Goal: Task Accomplishment & Management: Use online tool/utility

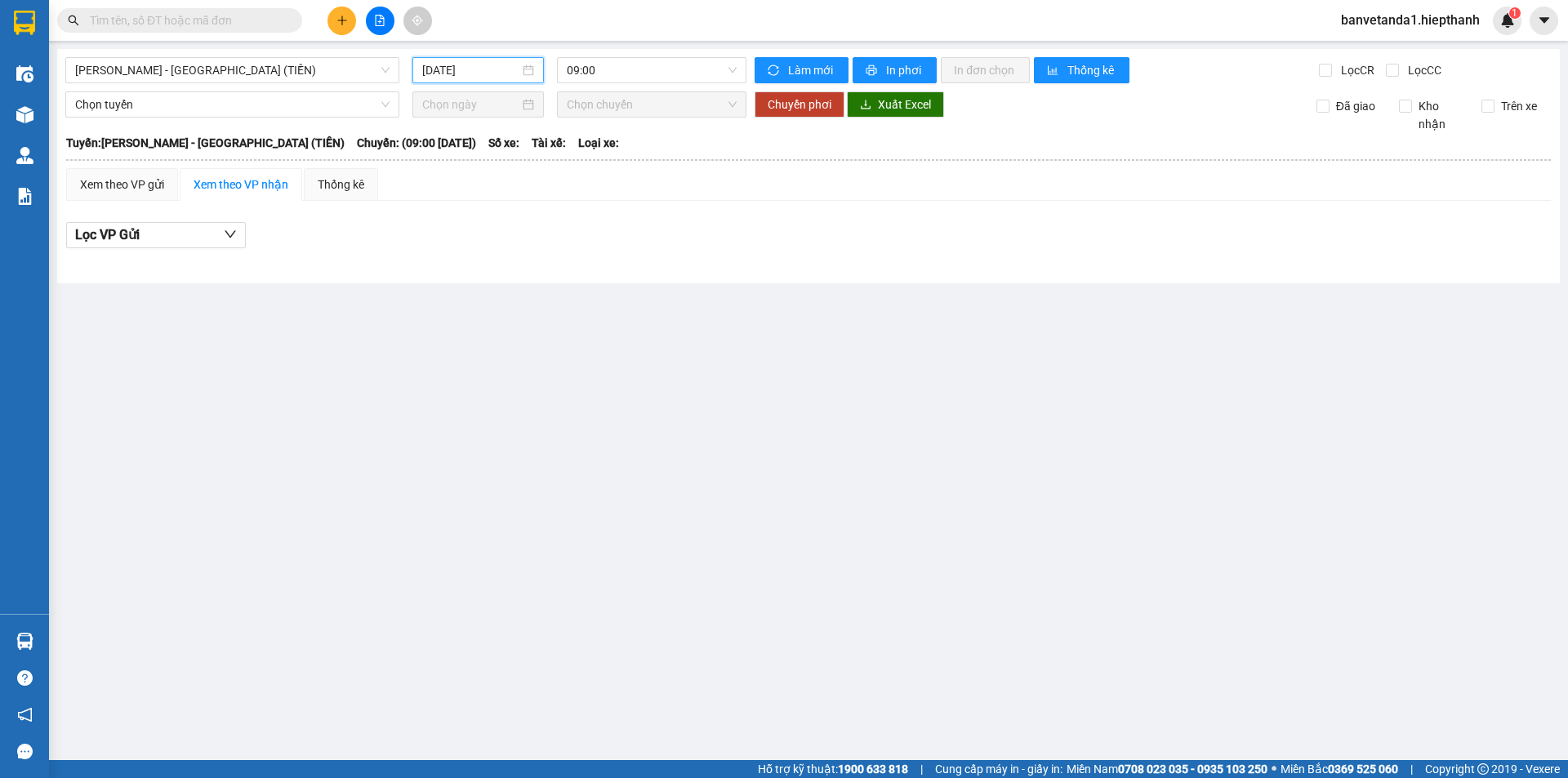
click at [486, 62] on input "[DATE]" at bounding box center [471, 71] width 97 height 18
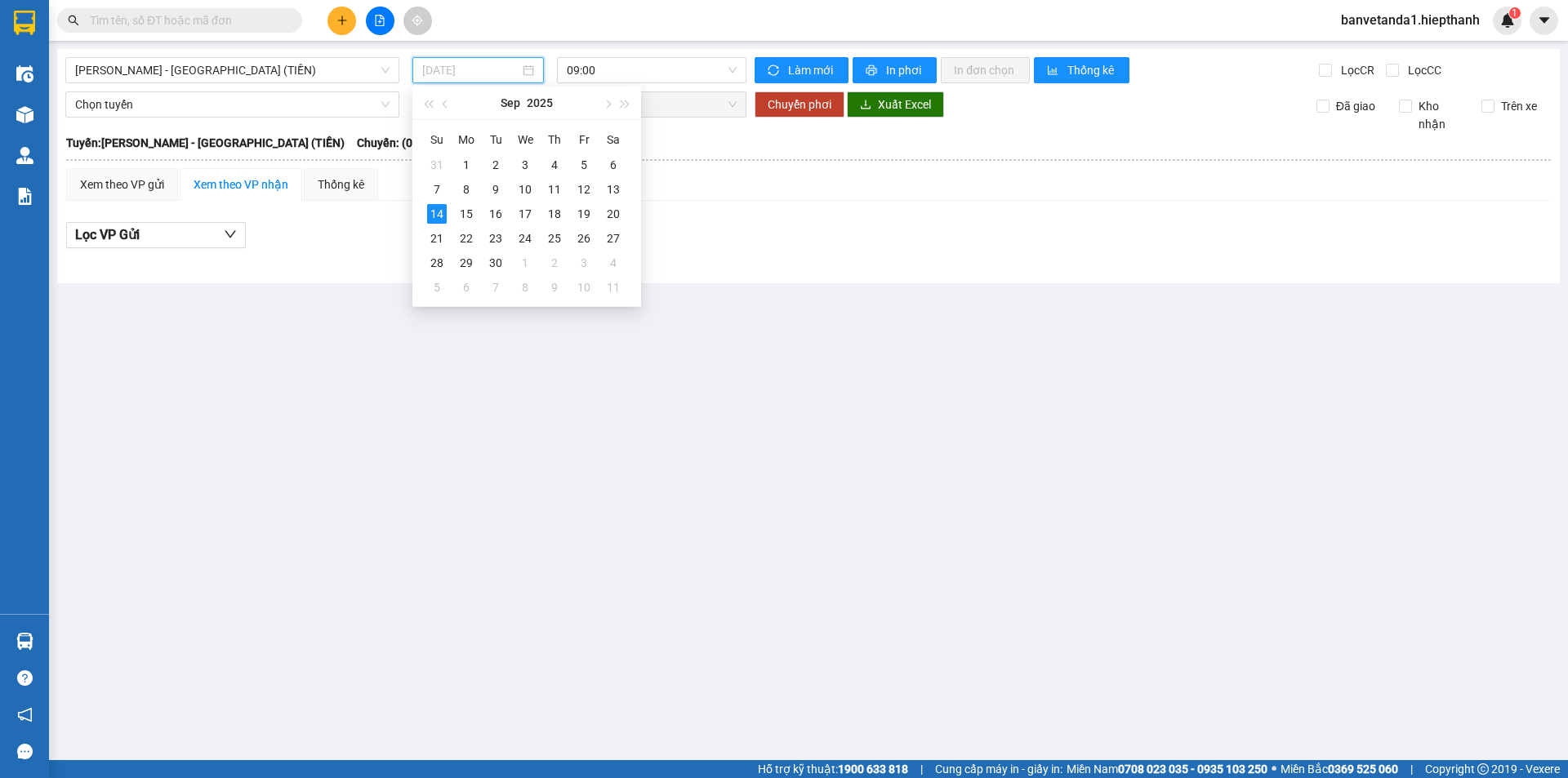
type input "[DATE]"
click at [208, 64] on span "[PERSON_NAME] - [GEOGRAPHIC_DATA] (TIỀN)" at bounding box center [233, 70] width 314 height 25
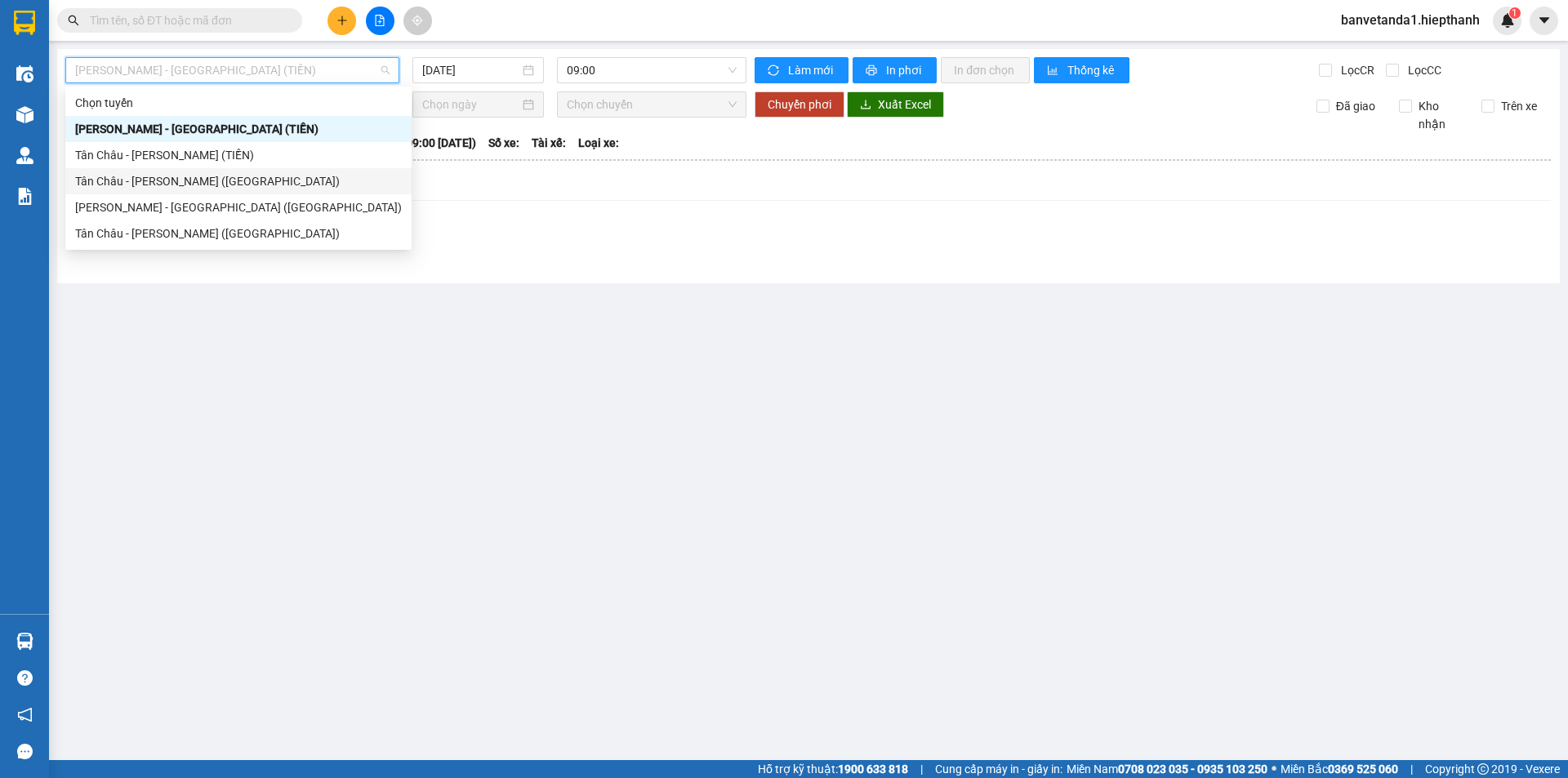
click at [224, 181] on div "Tân Châu - [PERSON_NAME] ([GEOGRAPHIC_DATA])" at bounding box center [238, 182] width 326 height 18
type input "[DATE]"
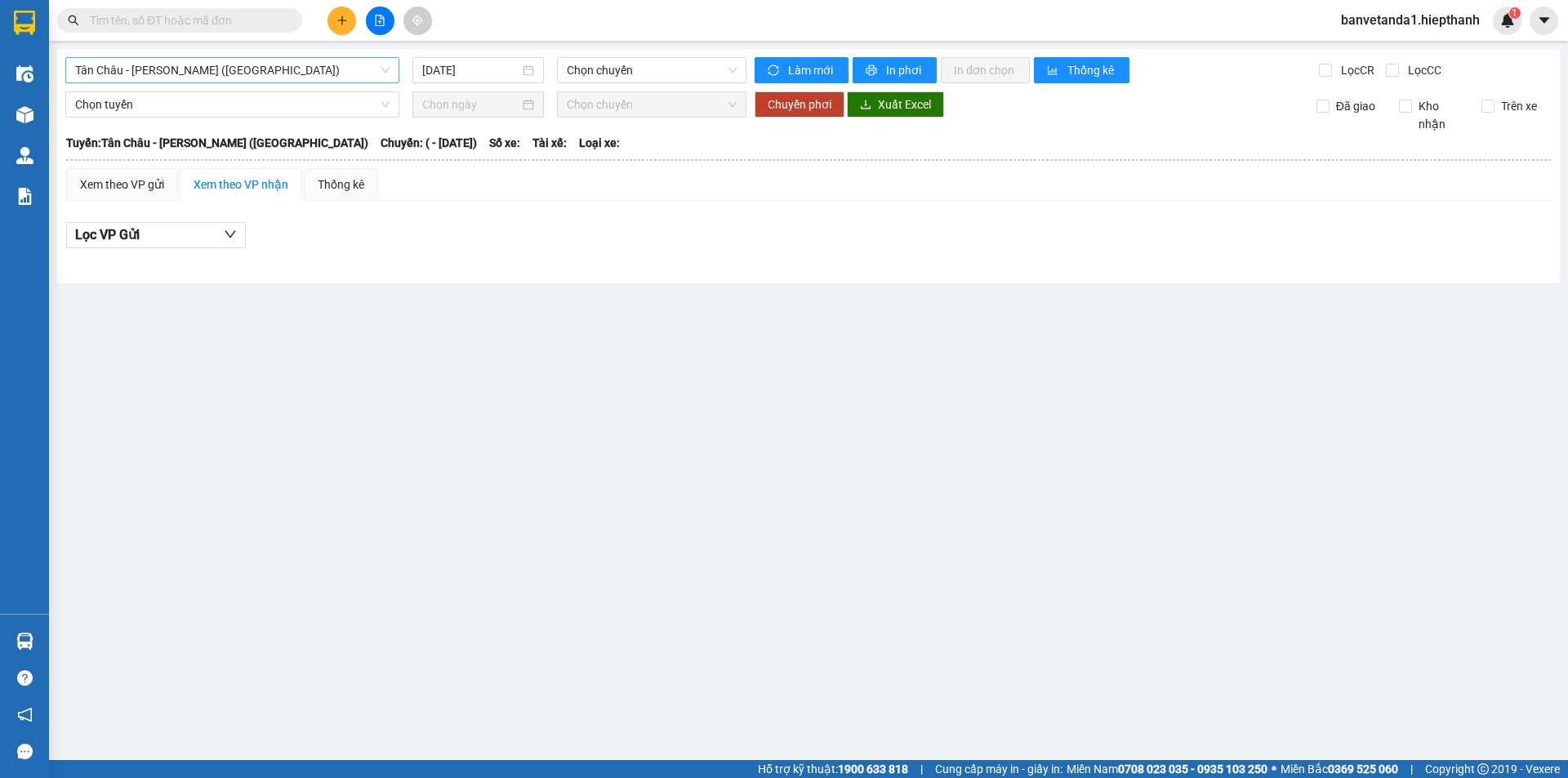
drag, startPoint x: 225, startPoint y: 85, endPoint x: 229, endPoint y: 77, distance: 8.9
click at [225, 85] on div "[GEOGRAPHIC_DATA] - [GEOGRAPHIC_DATA] (Giường) [DATE] Chọn chuyến Làm mới In ph…" at bounding box center [808, 165] width 1503 height 234
drag, startPoint x: 229, startPoint y: 77, endPoint x: 258, endPoint y: 184, distance: 110.9
click at [229, 79] on span "Tân Châu - [PERSON_NAME] ([GEOGRAPHIC_DATA])" at bounding box center [233, 70] width 314 height 25
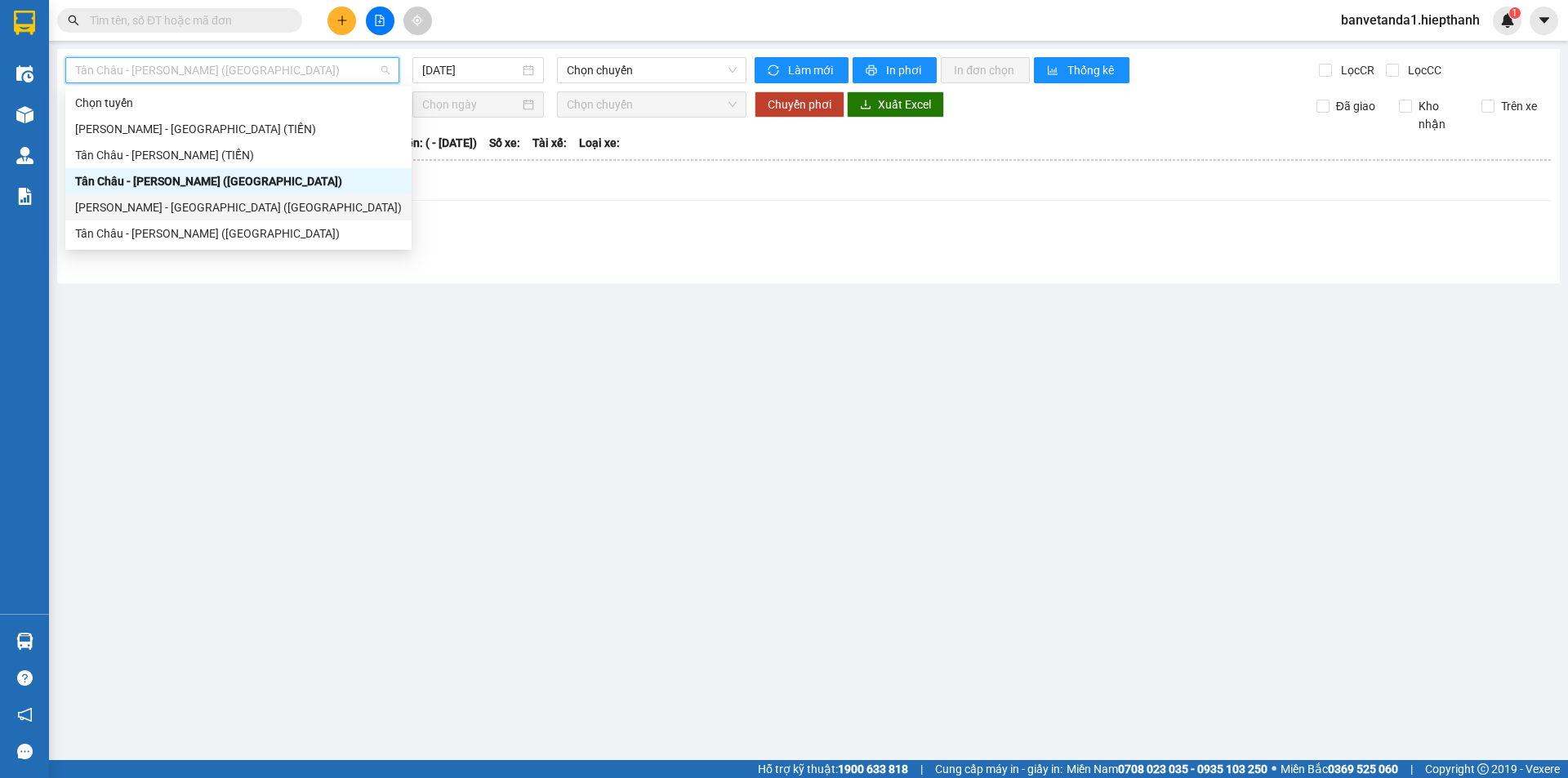
click at [267, 209] on div "[PERSON_NAME] - [GEOGRAPHIC_DATA] ([GEOGRAPHIC_DATA])" at bounding box center [238, 208] width 326 height 18
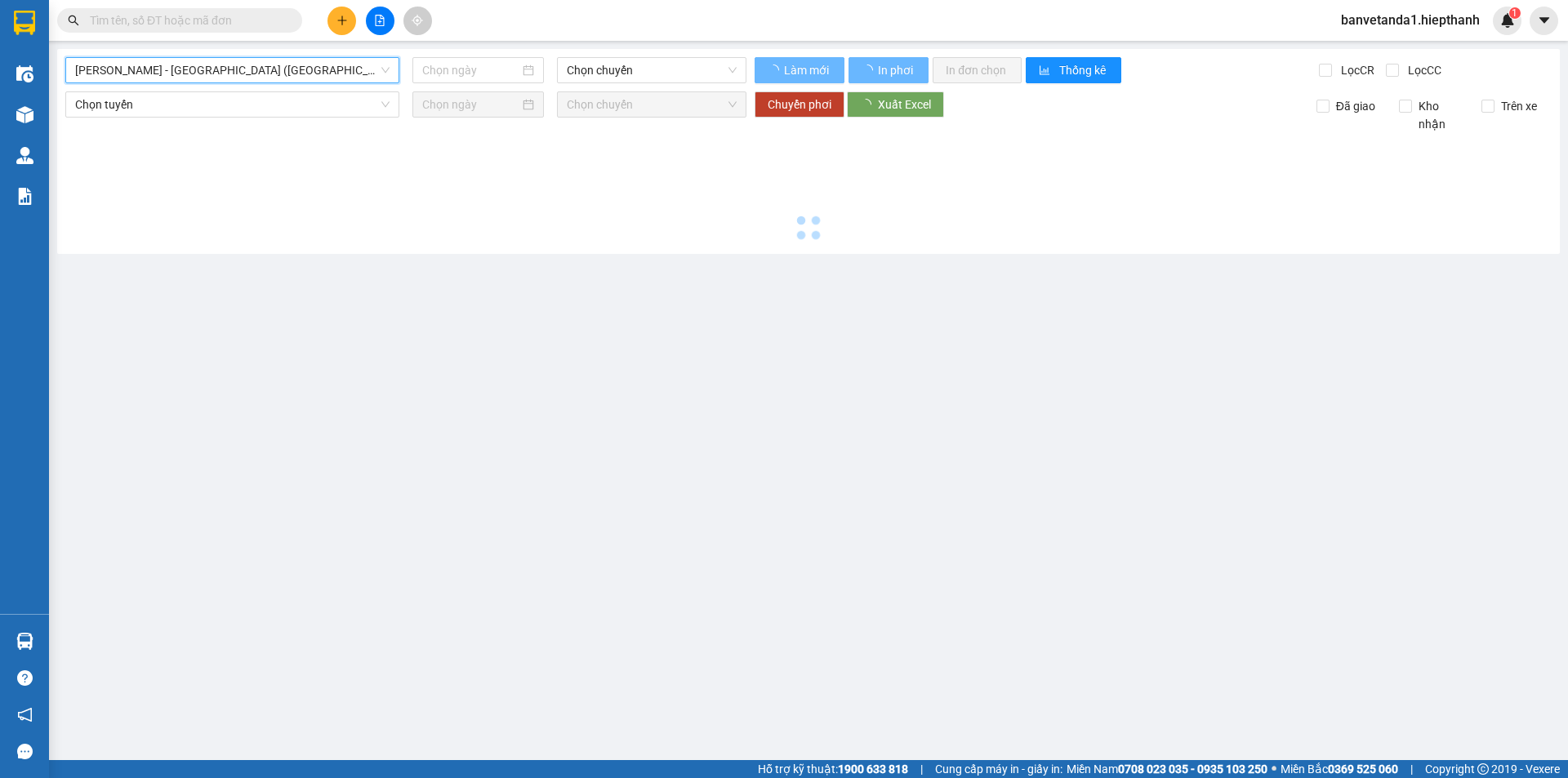
type input "[DATE]"
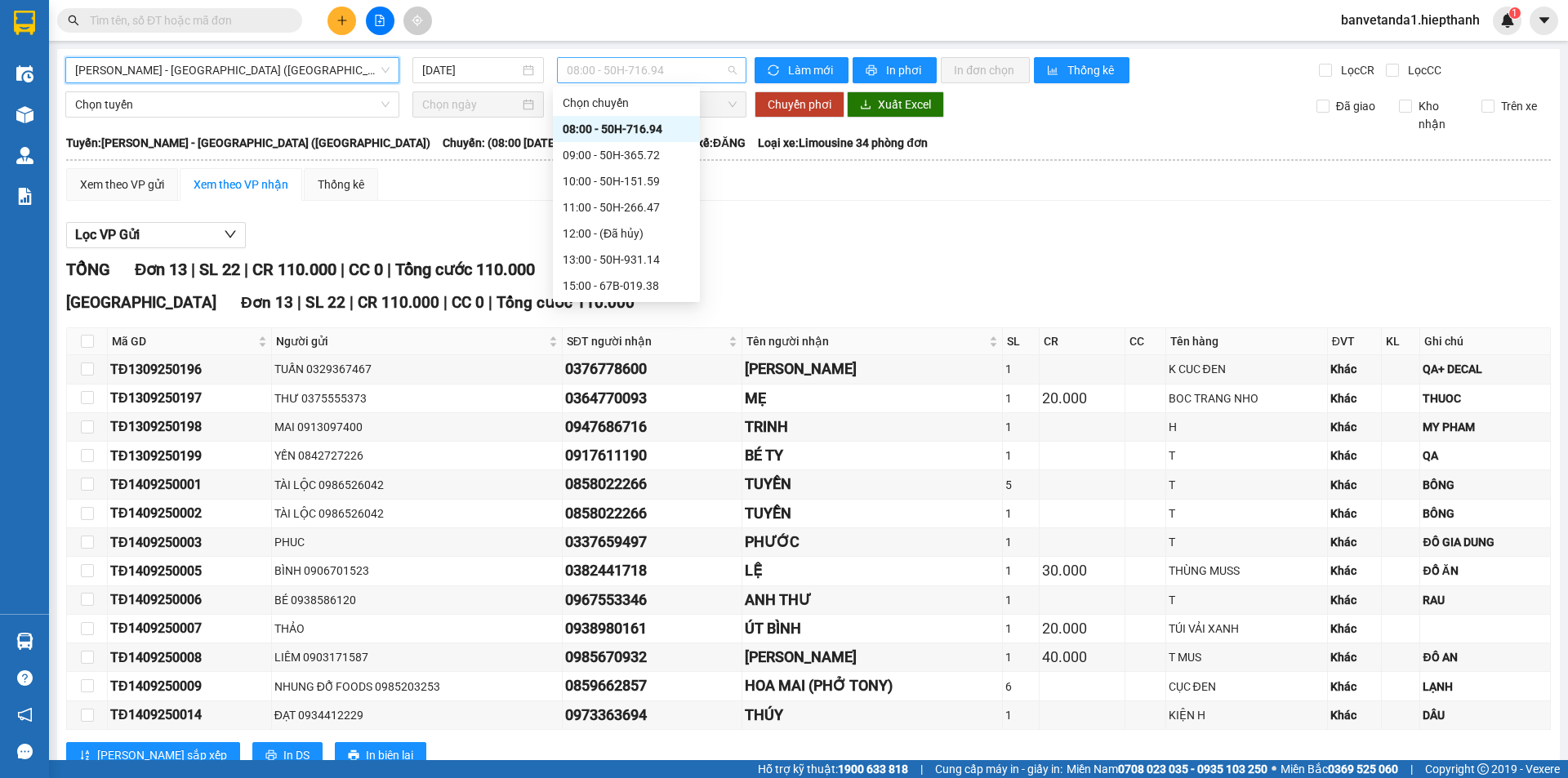
click at [631, 78] on span "08:00 - 50H-716.94" at bounding box center [652, 70] width 170 height 25
click at [628, 166] on div "09:00 - 50H-365.72" at bounding box center [627, 155] width 147 height 26
